Goal: Transaction & Acquisition: Purchase product/service

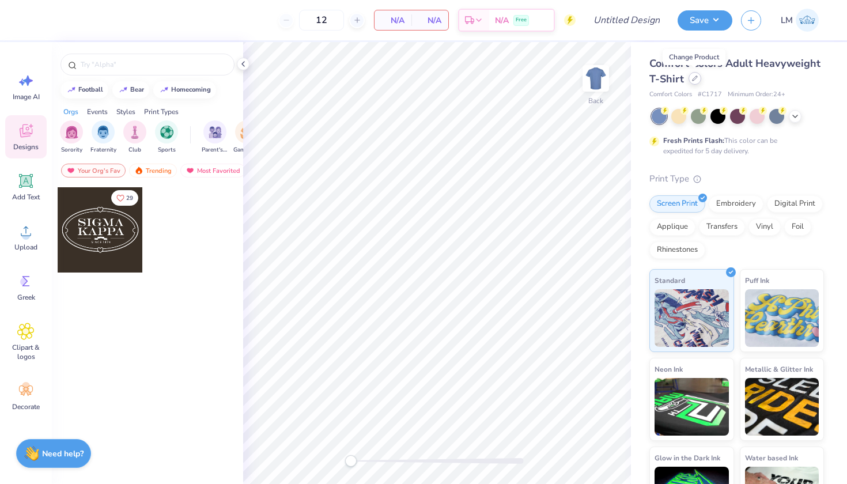
click at [693, 78] on icon at bounding box center [694, 78] width 5 height 5
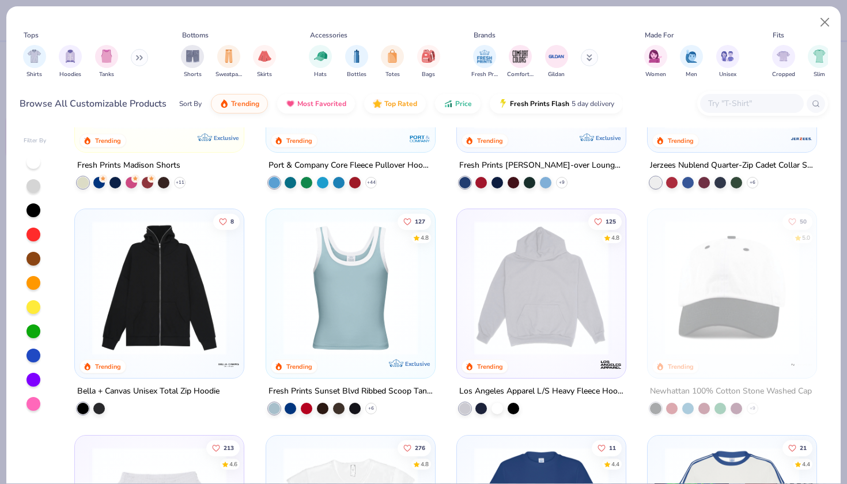
scroll to position [1056, 0]
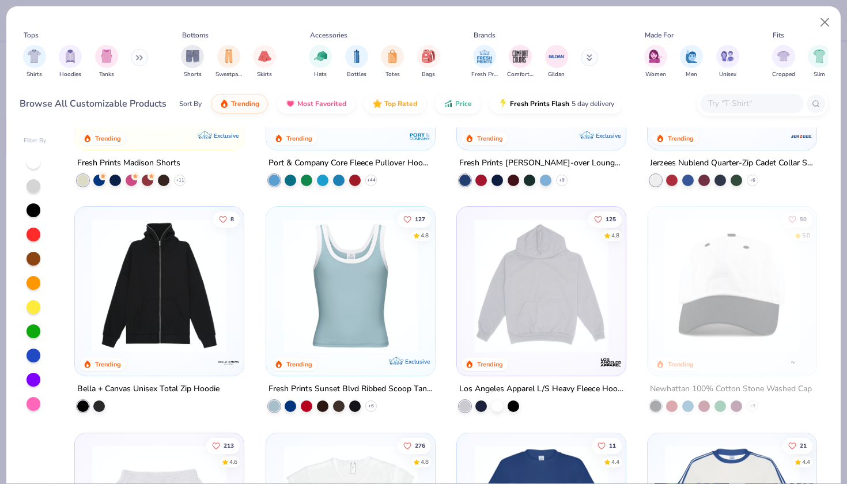
click at [360, 314] on img at bounding box center [351, 285] width 146 height 134
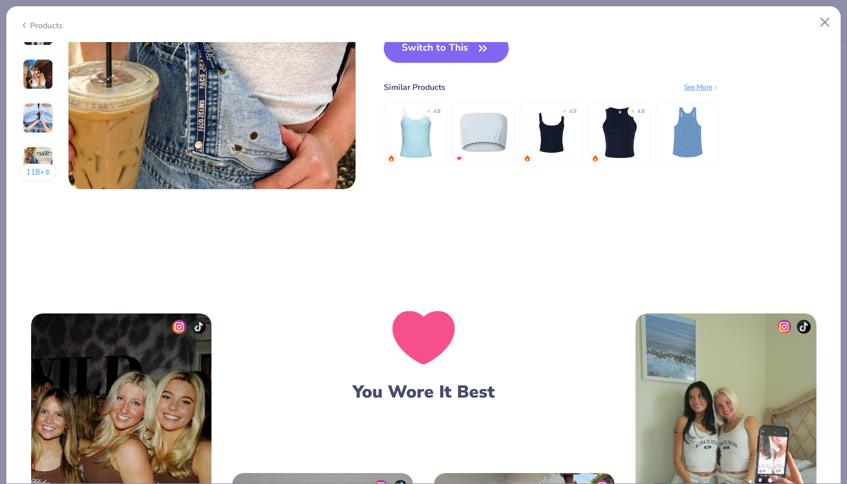
scroll to position [2019, 0]
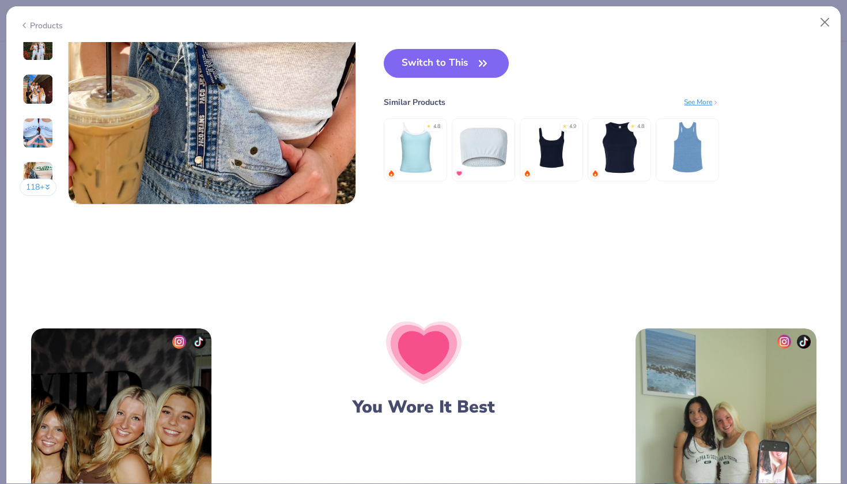
click at [703, 97] on div "See More" at bounding box center [701, 102] width 35 height 10
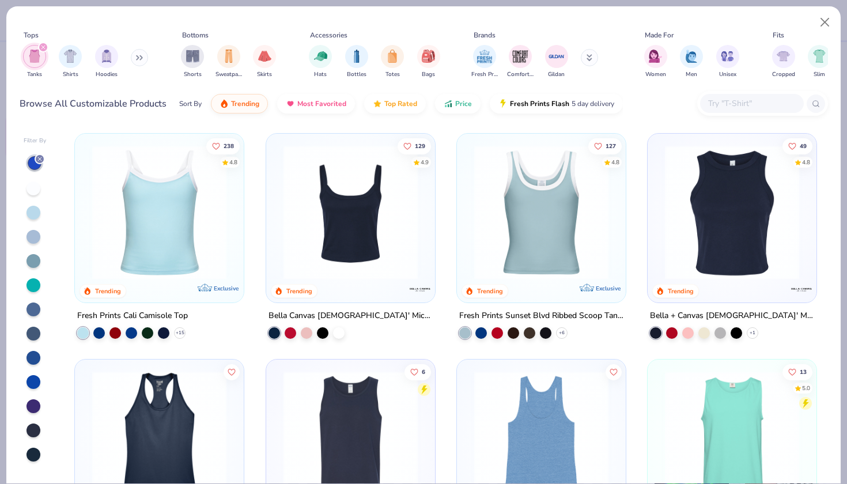
click at [37, 158] on icon at bounding box center [39, 159] width 7 height 7
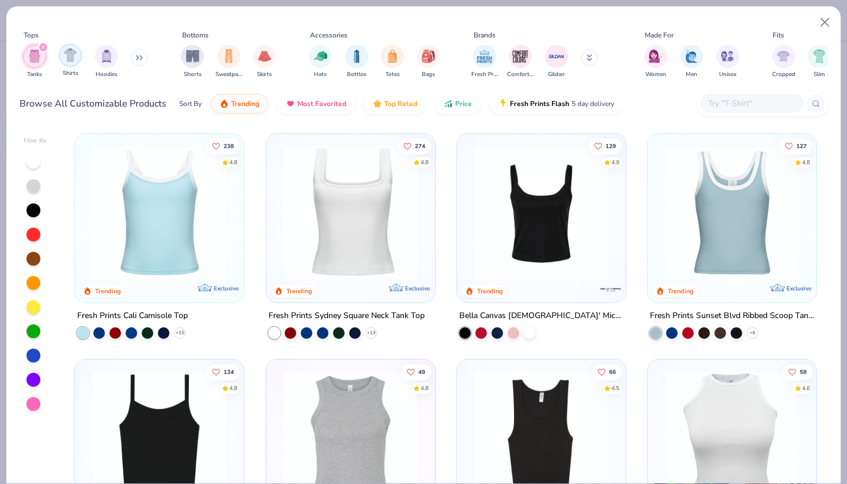
click at [70, 54] on img "filter for Shirts" at bounding box center [70, 54] width 13 height 13
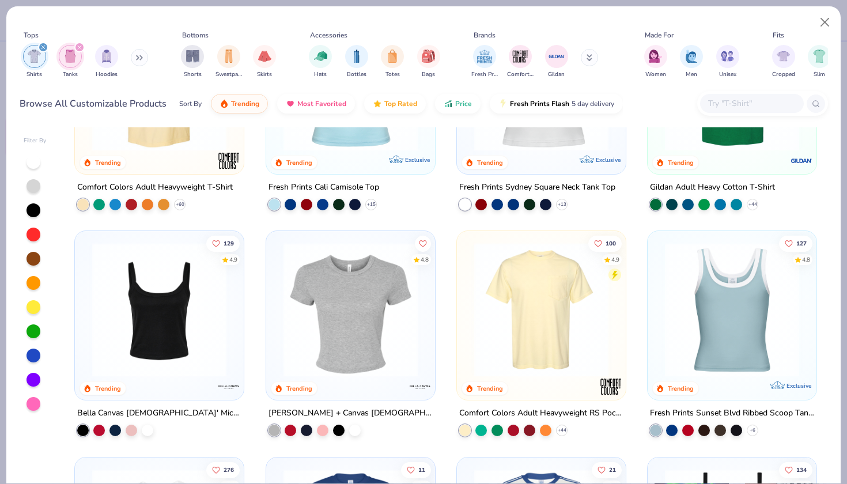
scroll to position [129, 0]
click at [367, 206] on icon at bounding box center [370, 203] width 9 height 9
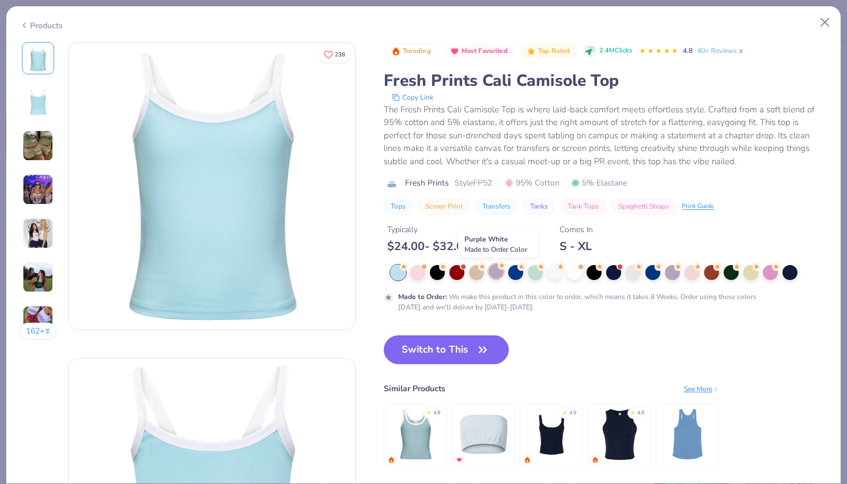
click at [496, 273] on div at bounding box center [495, 271] width 15 height 15
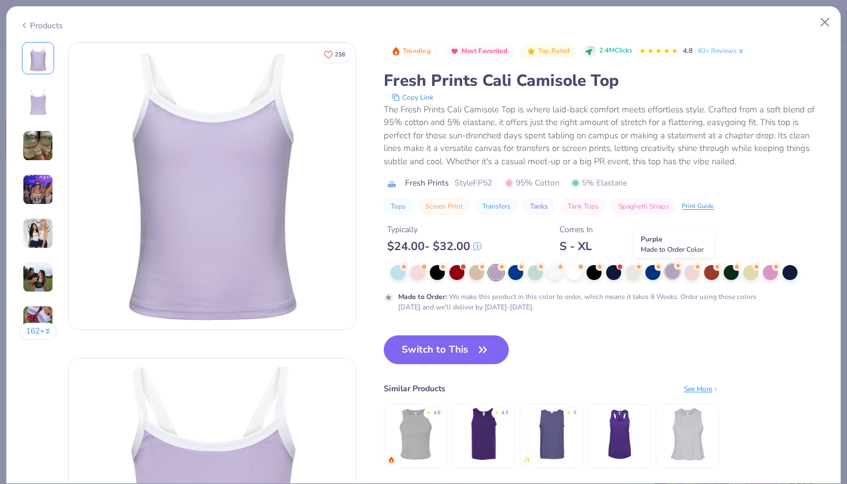
click at [671, 270] on div at bounding box center [672, 271] width 15 height 15
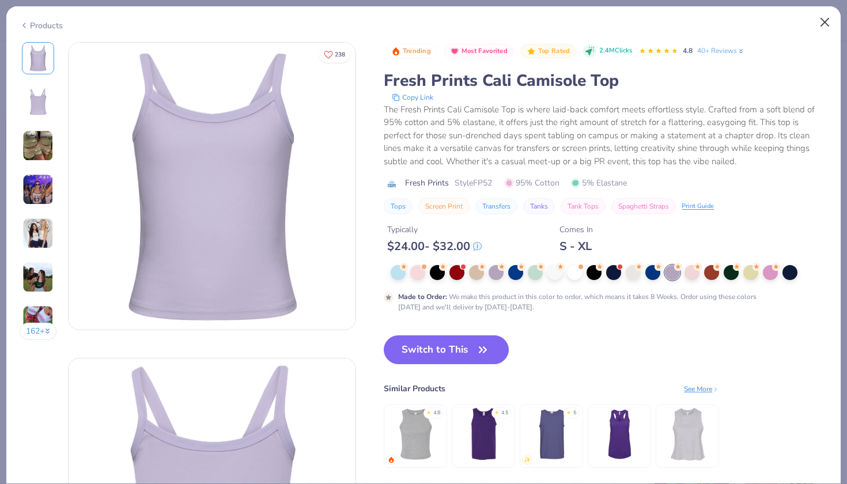
click at [824, 20] on button "Close" at bounding box center [825, 23] width 22 height 22
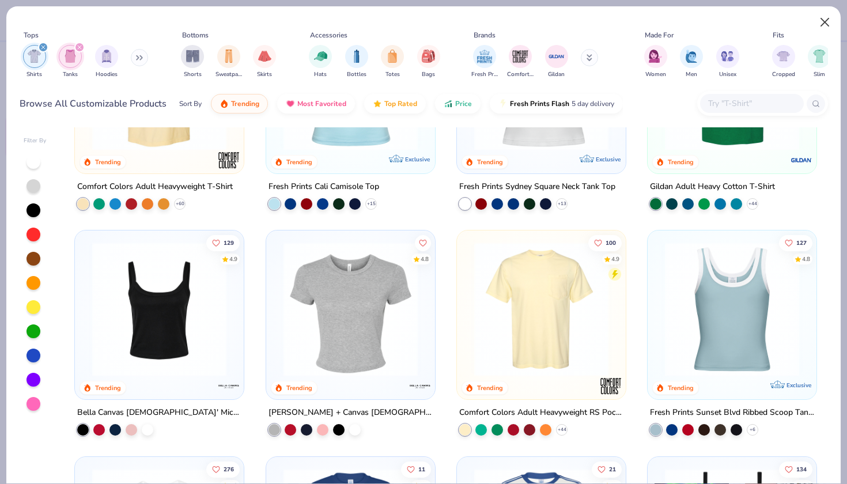
click at [825, 25] on button "Close" at bounding box center [825, 23] width 22 height 22
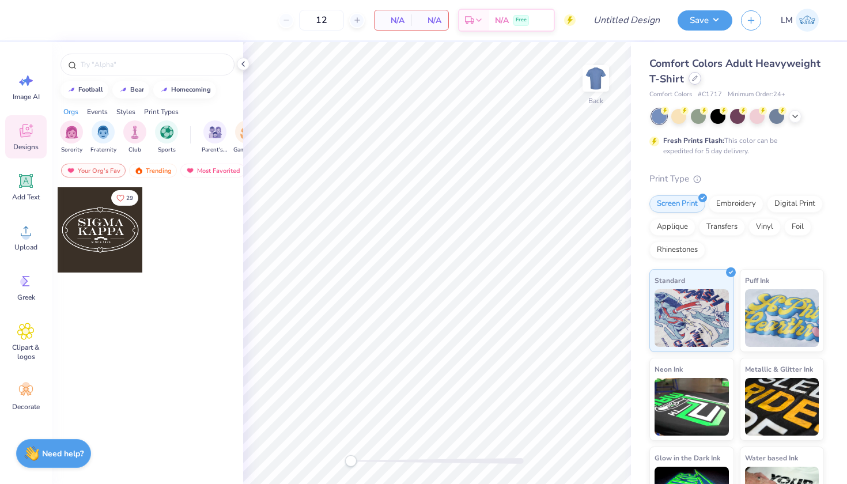
click at [692, 80] on icon at bounding box center [695, 78] width 6 height 6
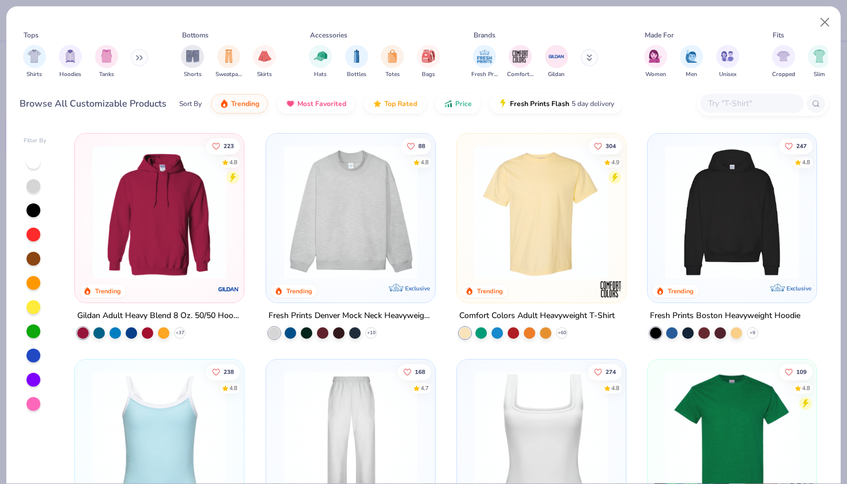
click at [725, 111] on div at bounding box center [752, 103] width 104 height 19
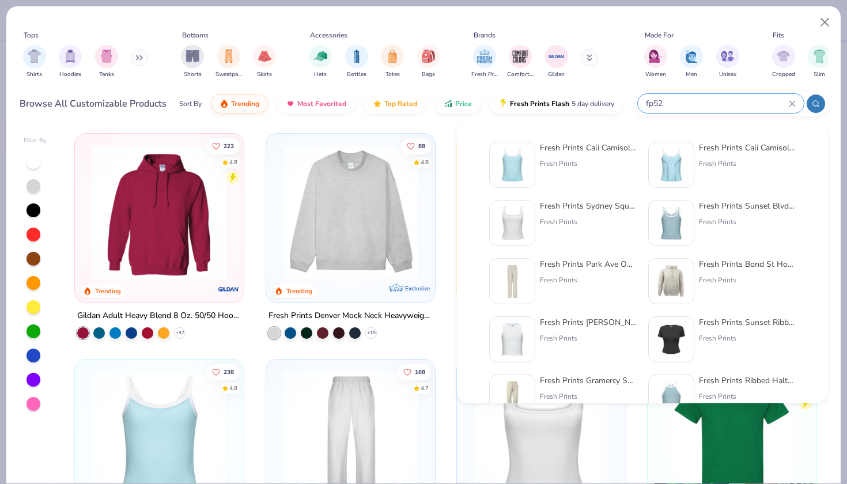
type input "fp52"
click at [597, 153] on div "Fresh Prints Cali Camisole Top" at bounding box center [588, 148] width 97 height 12
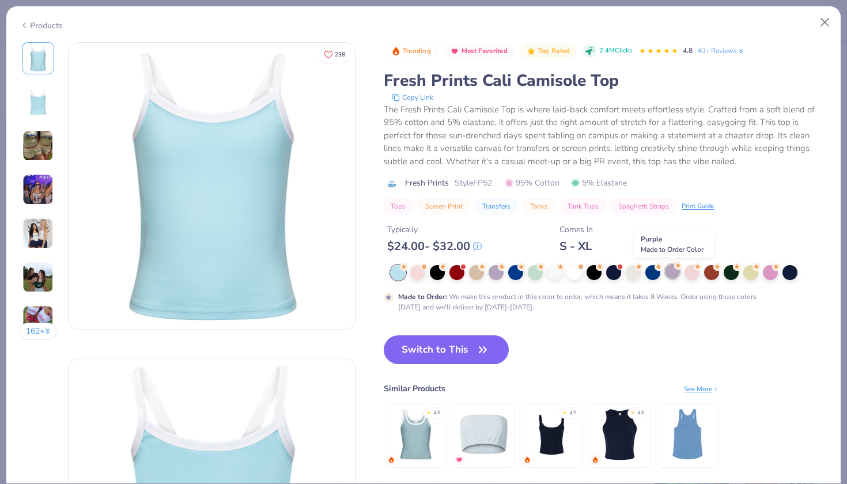
click at [672, 269] on div at bounding box center [672, 271] width 15 height 15
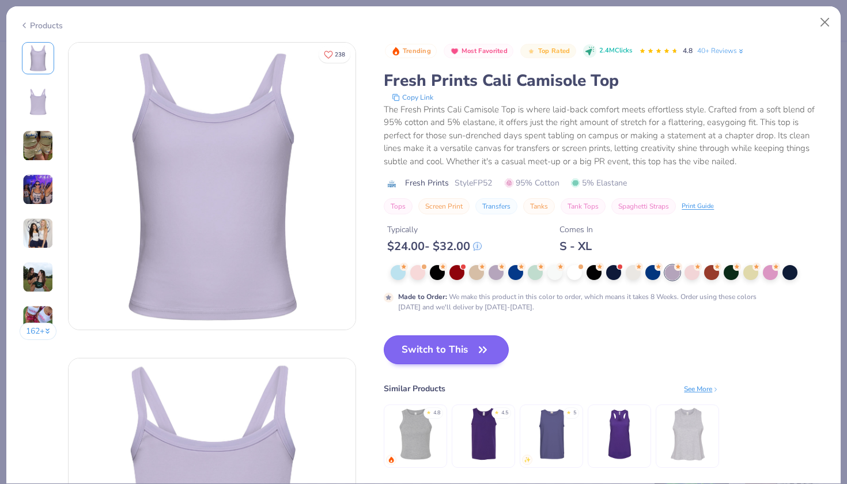
click at [461, 355] on button "Switch to This" at bounding box center [446, 349] width 125 height 29
type input "50"
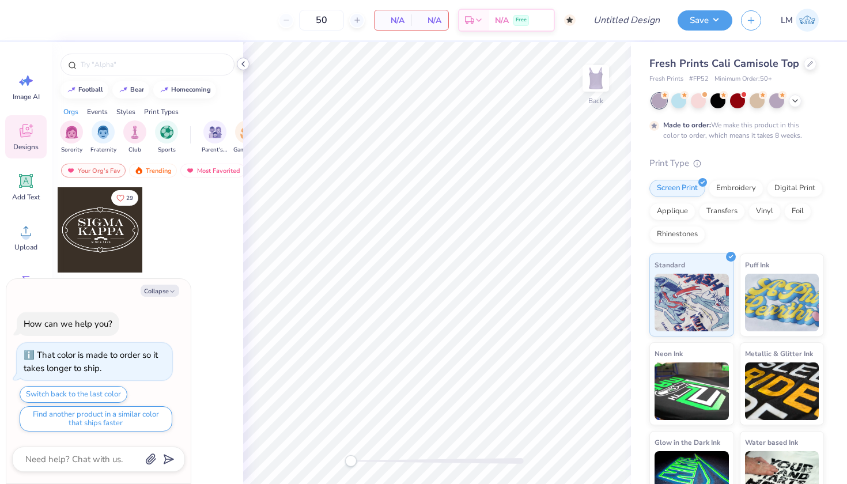
click at [242, 66] on icon at bounding box center [242, 63] width 9 height 9
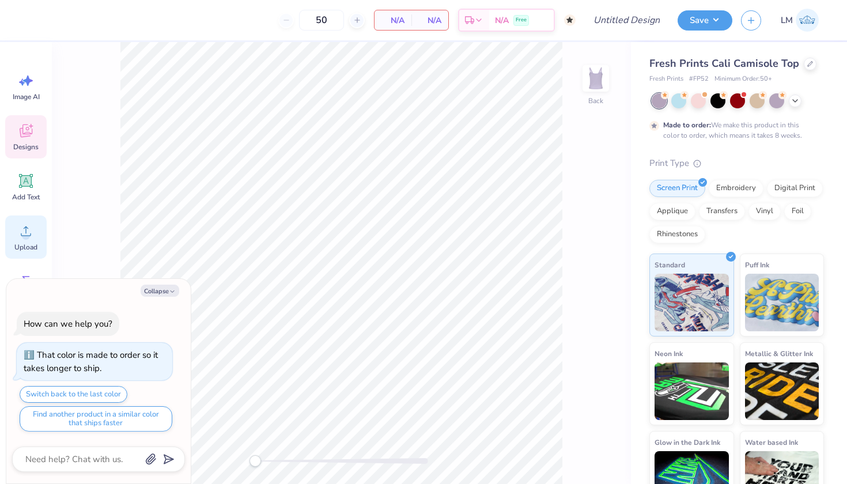
click at [26, 228] on icon at bounding box center [26, 231] width 10 height 10
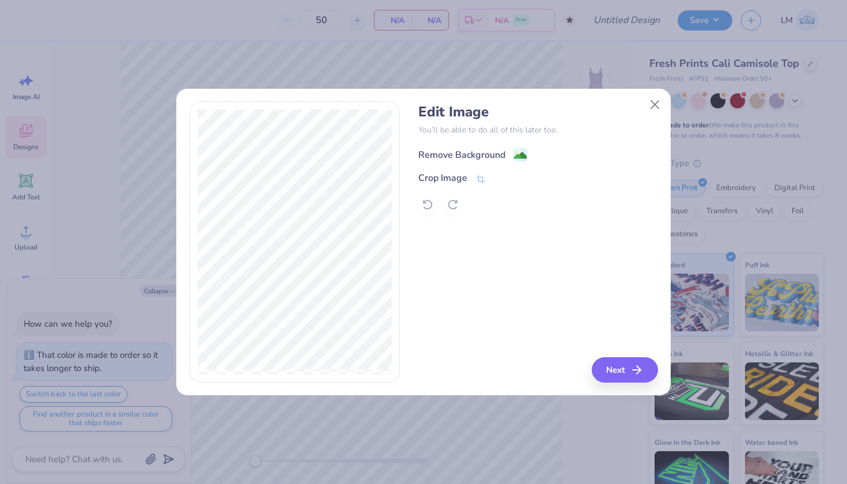
click at [499, 151] on div "Remove Background" at bounding box center [461, 155] width 87 height 14
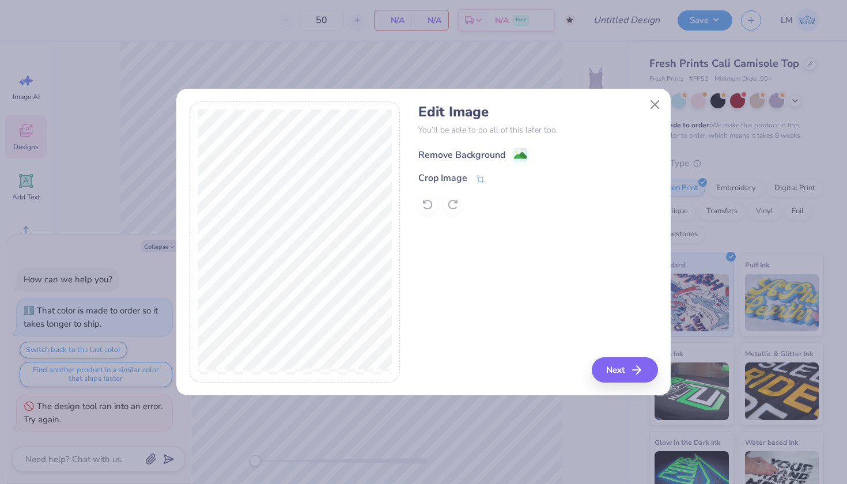
click at [487, 154] on div "Remove Background" at bounding box center [461, 155] width 87 height 14
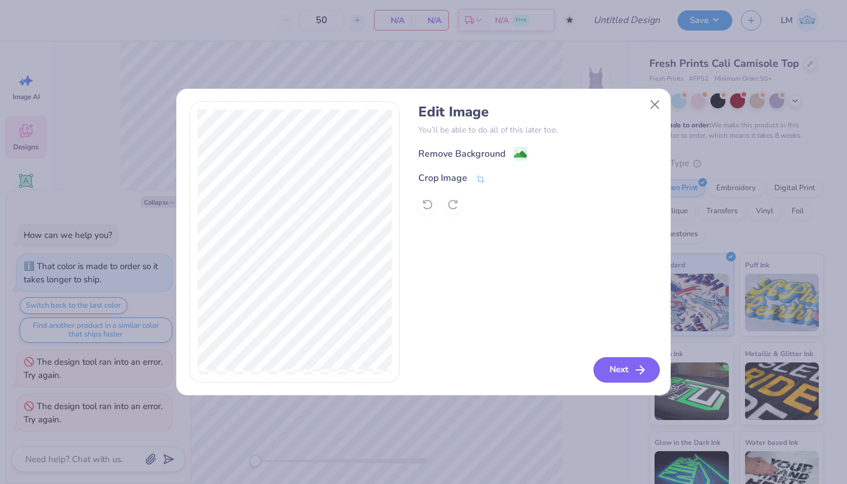
click at [620, 369] on button "Next" at bounding box center [626, 369] width 66 height 25
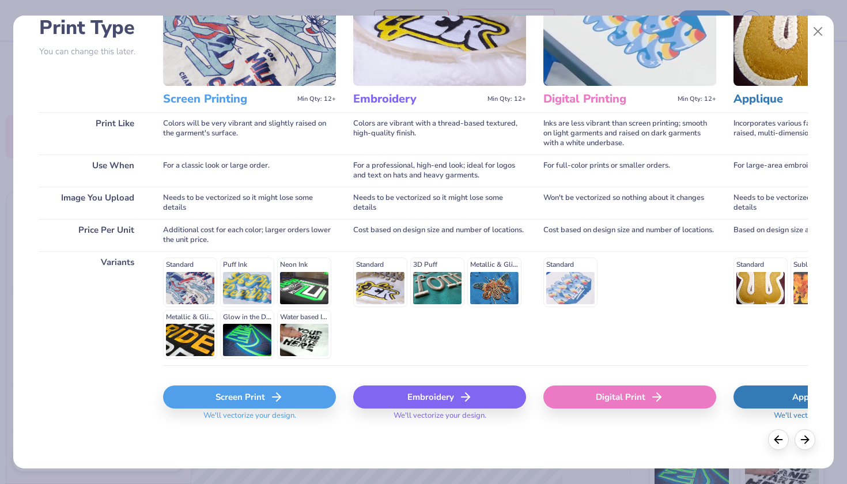
click at [256, 405] on div "Screen Print" at bounding box center [249, 396] width 173 height 23
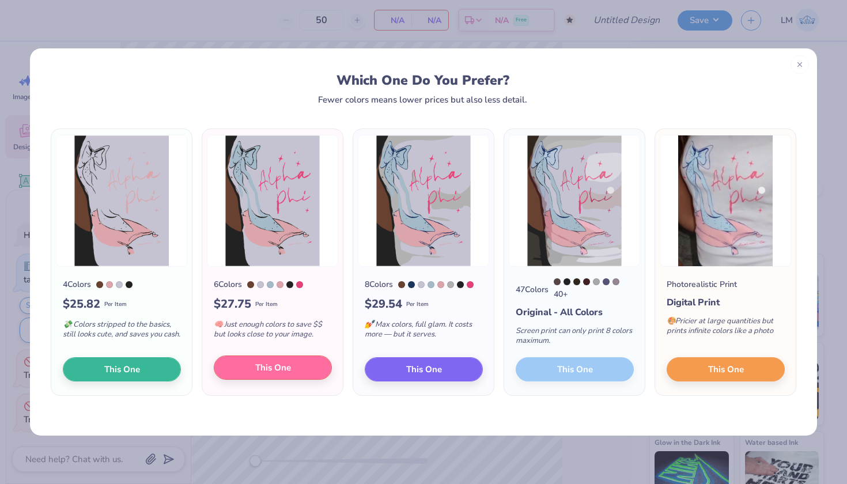
click at [279, 373] on span "This One" at bounding box center [273, 367] width 36 height 13
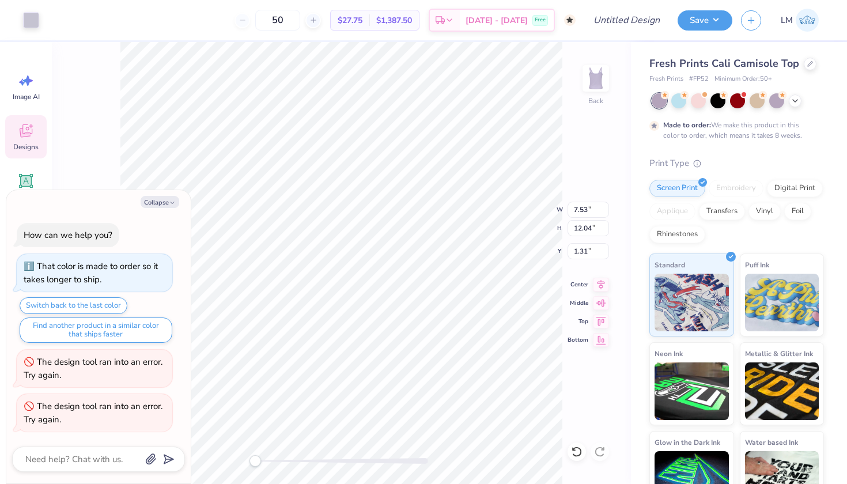
type textarea "x"
type input "0.39"
type input "1.22"
type input "4.07"
click at [162, 204] on button "Collapse" at bounding box center [160, 202] width 39 height 12
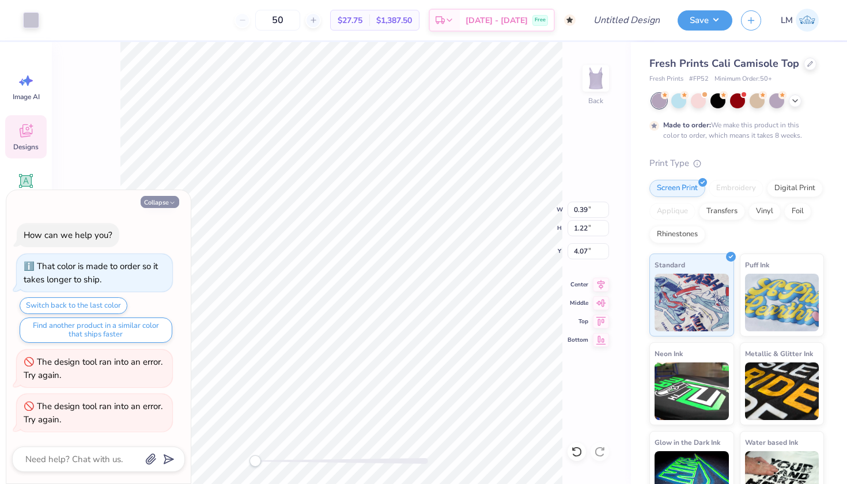
type textarea "x"
